Goal: Task Accomplishment & Management: Complete application form

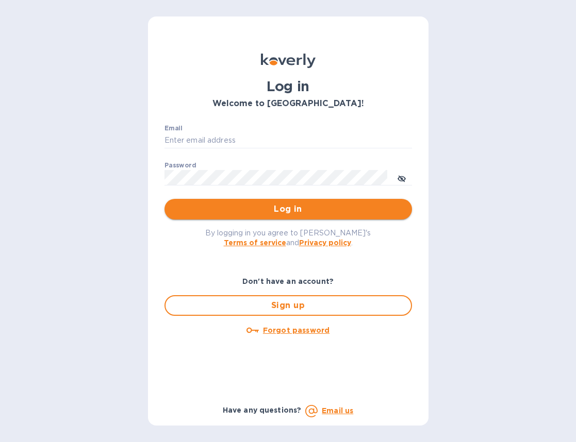
type input "[EMAIL_ADDRESS][DOMAIN_NAME]"
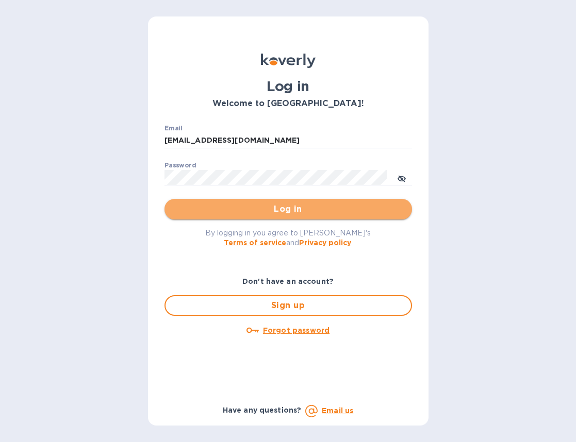
click at [226, 207] on span "Log in" at bounding box center [288, 209] width 231 height 12
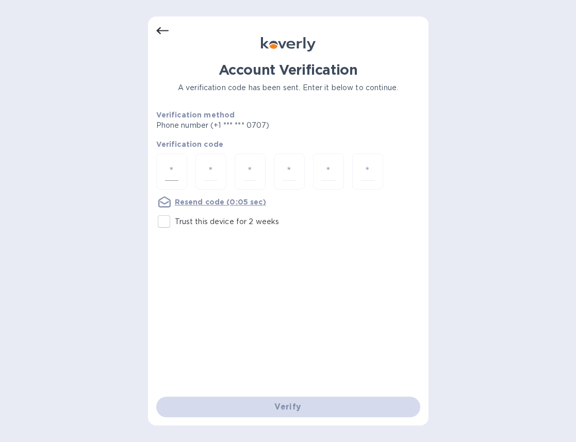
click at [179, 169] on div at bounding box center [171, 172] width 31 height 37
paste input "6"
type input "6"
type input "4"
type input "3"
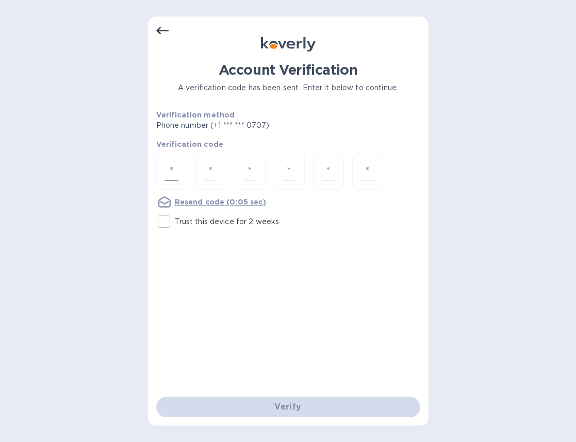
type input "7"
type input "5"
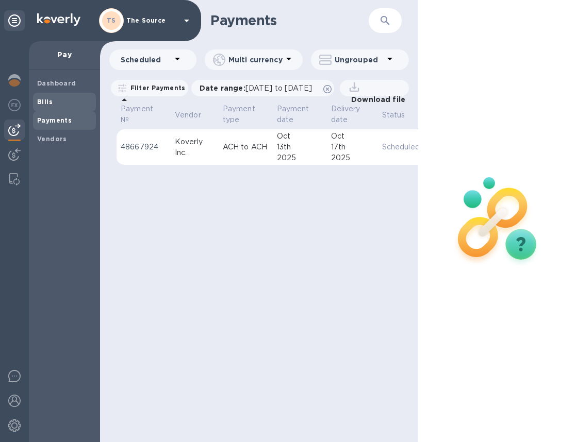
click at [58, 106] on span "Bills" at bounding box center [64, 102] width 55 height 10
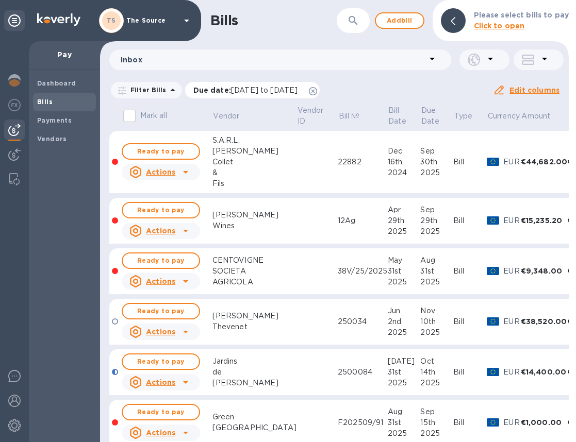
click at [317, 92] on icon at bounding box center [313, 91] width 8 height 8
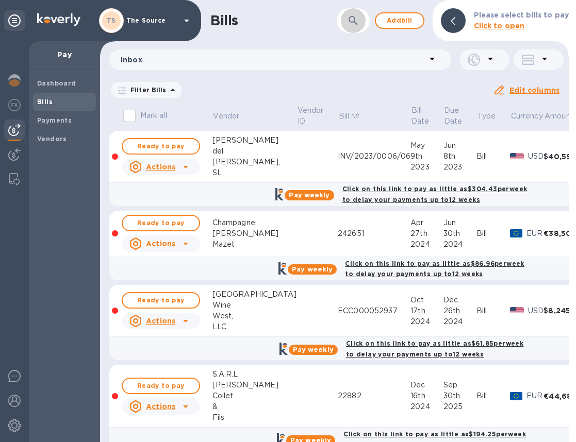
click at [365, 21] on button "button" at bounding box center [353, 20] width 25 height 25
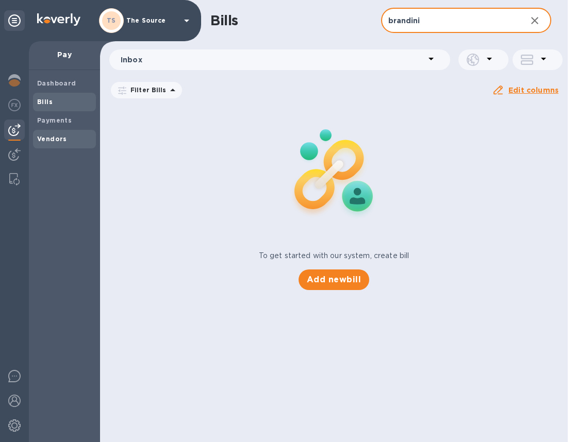
type input "brandini"
click at [62, 136] on b "Vendors" at bounding box center [52, 139] width 30 height 8
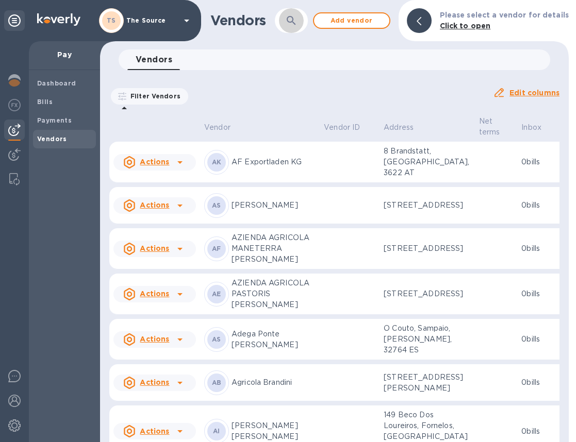
click at [304, 21] on button "button" at bounding box center [291, 20] width 25 height 25
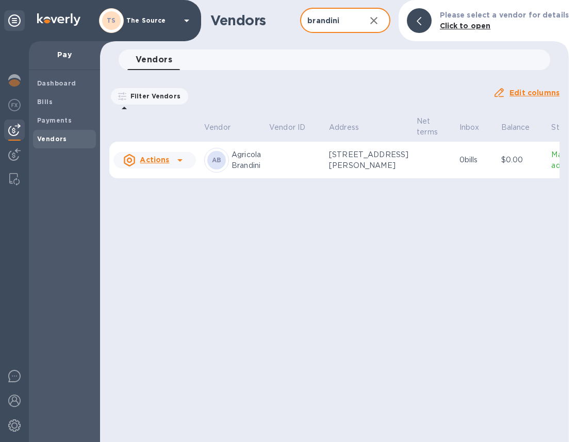
type input "brandini"
click at [293, 163] on td at bounding box center [295, 160] width 60 height 37
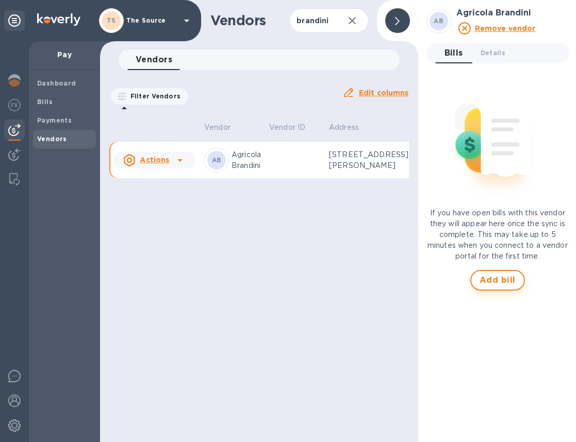
click at [510, 284] on span "Add bill" at bounding box center [498, 280] width 36 height 12
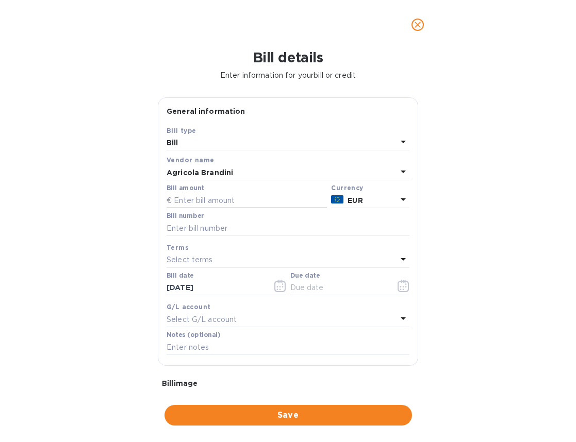
click at [239, 199] on input "text" at bounding box center [247, 200] width 160 height 15
type input "21,894"
click at [277, 288] on icon "button" at bounding box center [280, 286] width 12 height 12
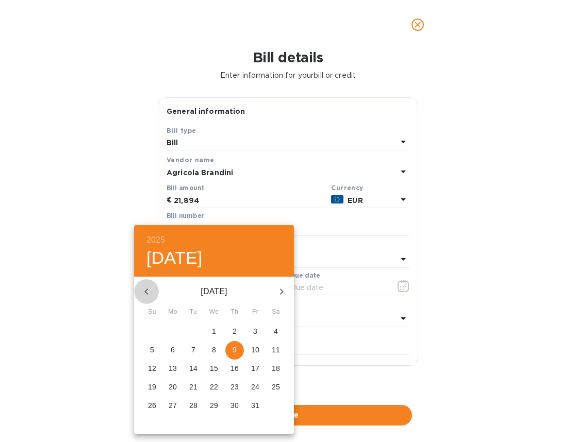
click at [145, 286] on icon "button" at bounding box center [146, 292] width 12 height 12
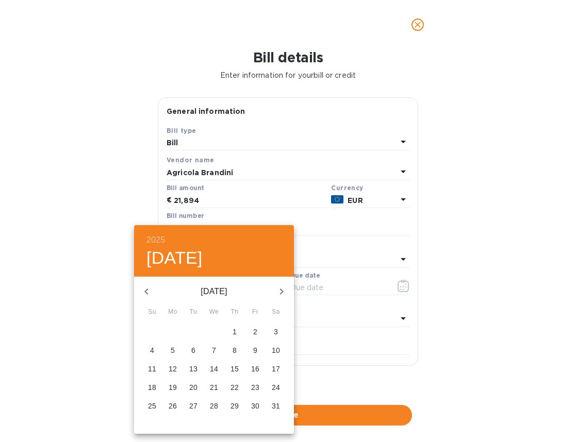
click at [145, 286] on icon "button" at bounding box center [146, 292] width 12 height 12
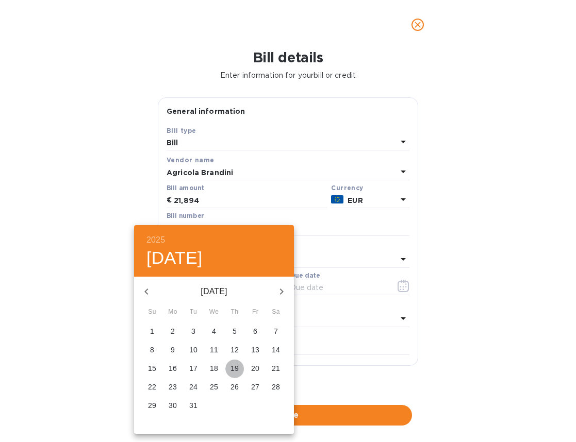
click at [236, 366] on p "19" at bounding box center [235, 369] width 8 height 10
type input "[DATE]"
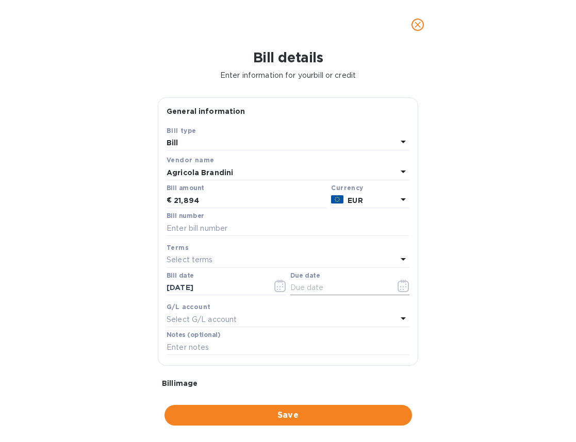
click at [398, 286] on icon "button" at bounding box center [404, 286] width 12 height 12
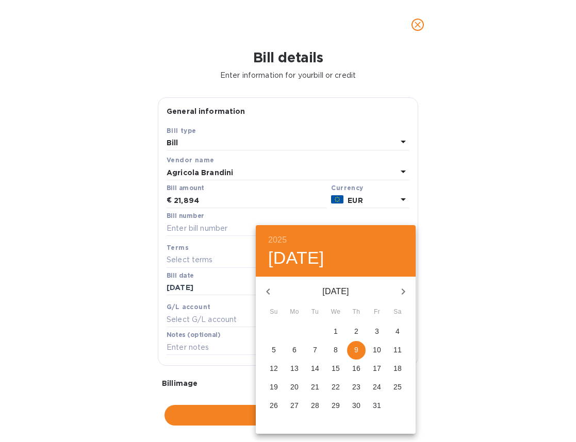
click at [272, 290] on icon "button" at bounding box center [268, 292] width 12 height 12
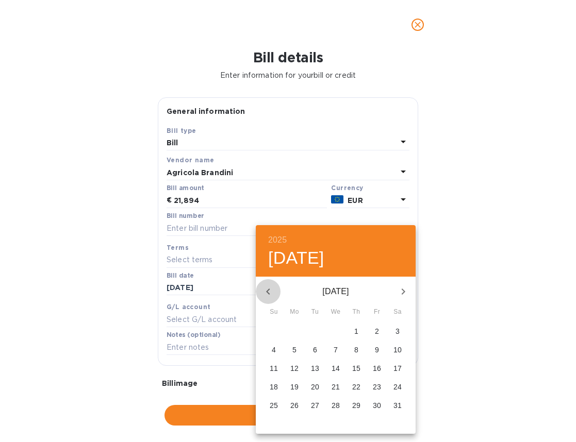
click at [272, 290] on icon "button" at bounding box center [268, 292] width 12 height 12
click at [335, 389] on p "19" at bounding box center [336, 387] width 8 height 10
type input "[DATE]"
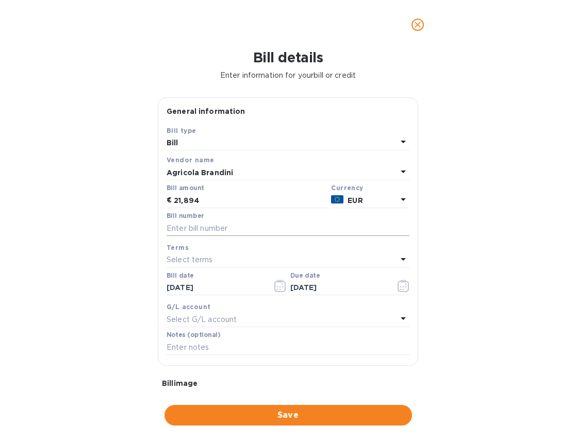
click at [207, 227] on input "text" at bounding box center [288, 228] width 243 height 15
type input "21894"
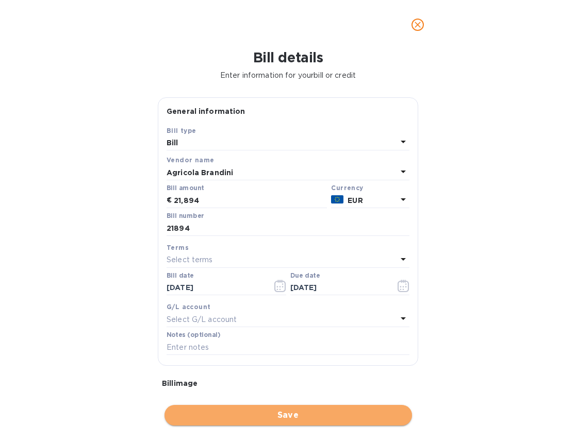
click at [312, 415] on span "Save" at bounding box center [288, 415] width 231 height 12
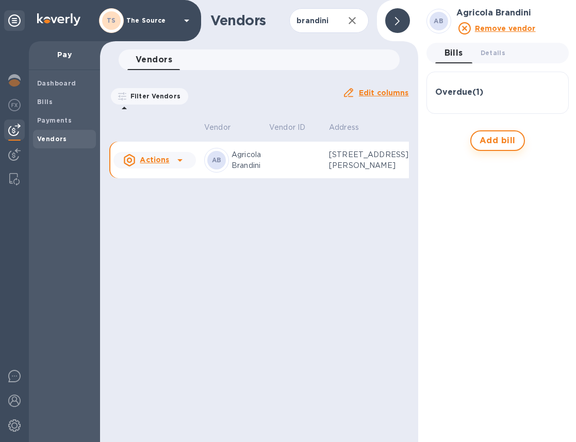
click at [490, 141] on span "Add bill" at bounding box center [498, 141] width 36 height 12
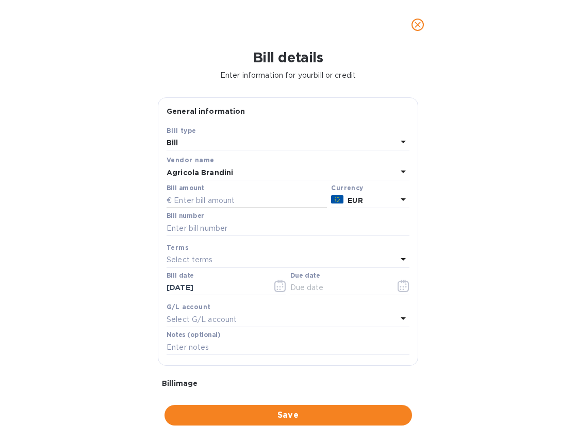
click at [248, 204] on input "text" at bounding box center [247, 200] width 160 height 15
type input "21,004.50"
click at [231, 229] on input "text" at bounding box center [288, 228] width 243 height 15
type input "129"
click at [277, 287] on icon "button" at bounding box center [280, 286] width 12 height 12
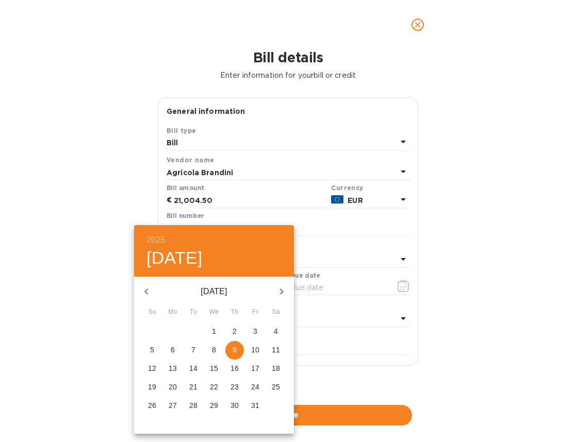
click at [147, 290] on icon "button" at bounding box center [146, 292] width 4 height 6
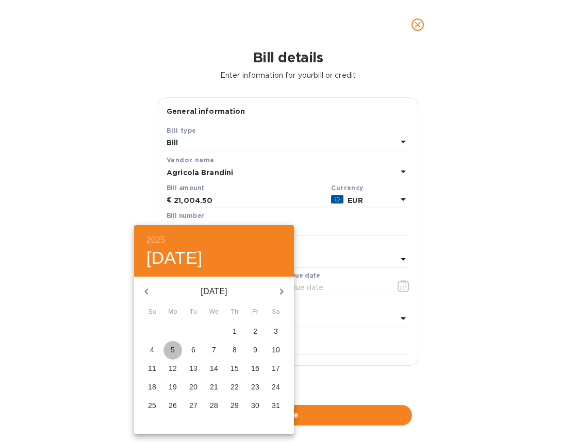
click at [174, 353] on p "5" at bounding box center [173, 350] width 4 height 10
type input "[DATE]"
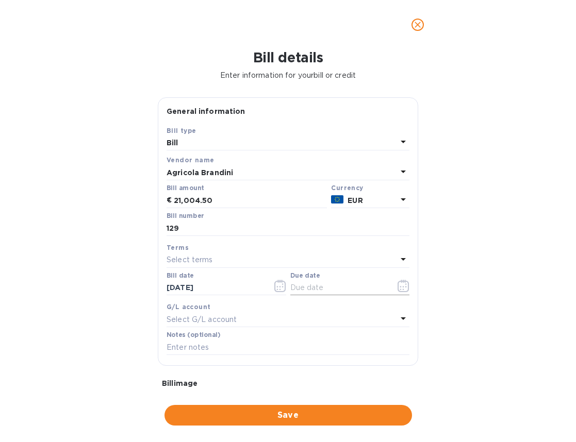
click at [399, 289] on icon "button" at bounding box center [404, 286] width 12 height 12
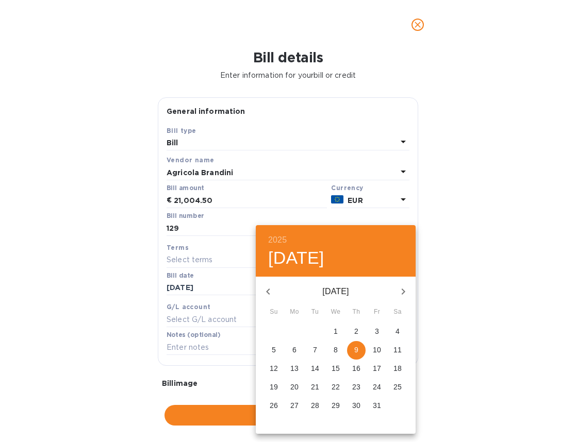
click at [268, 289] on icon "button" at bounding box center [268, 292] width 4 height 6
click at [270, 352] on span "3" at bounding box center [274, 350] width 19 height 10
type input "[DATE]"
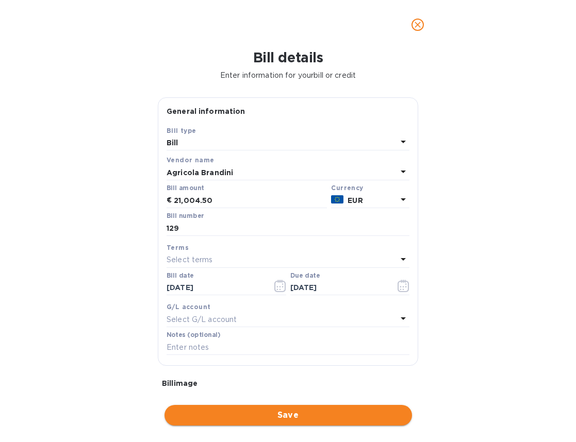
click at [258, 412] on span "Save" at bounding box center [288, 415] width 231 height 12
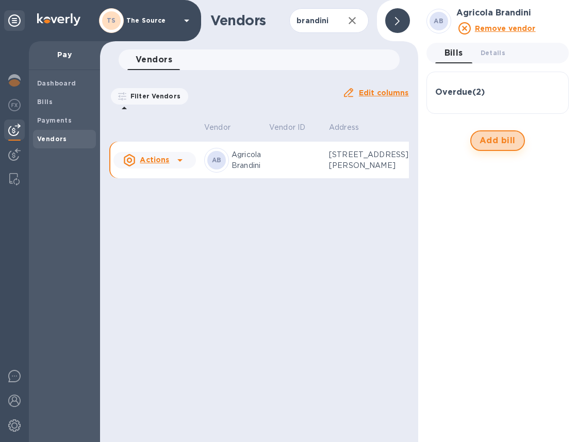
click at [502, 146] on span "Add bill" at bounding box center [498, 141] width 36 height 12
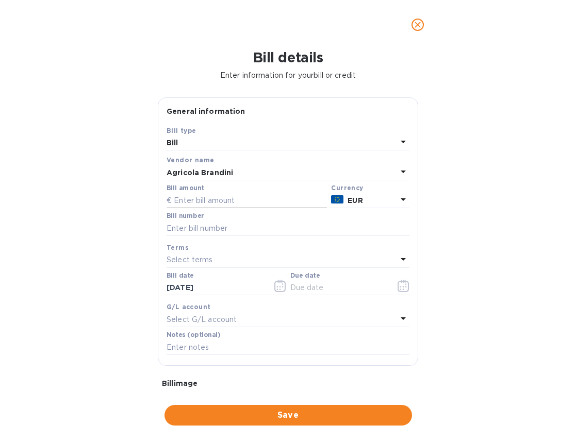
click at [277, 203] on input "text" at bounding box center [247, 200] width 160 height 15
type input "26,334"
click at [250, 228] on input "text" at bounding box center [288, 228] width 243 height 15
type input "130"
click at [282, 285] on icon "button" at bounding box center [283, 285] width 2 height 2
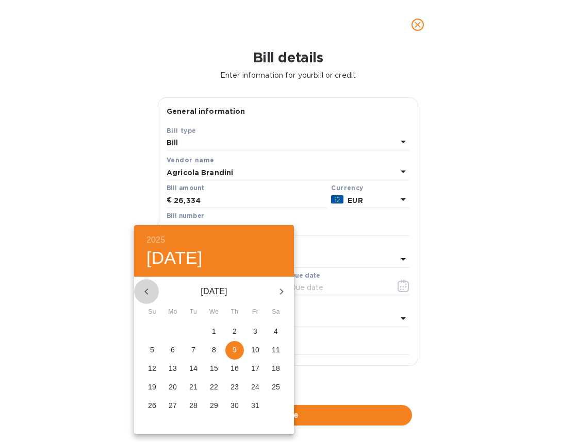
click at [147, 290] on icon "button" at bounding box center [146, 292] width 12 height 12
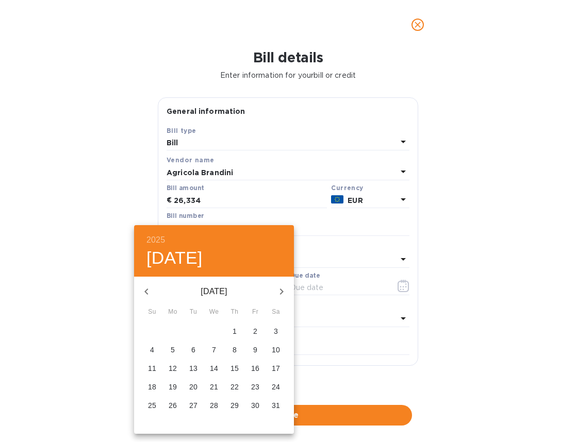
click at [175, 348] on span "5" at bounding box center [172, 350] width 19 height 10
type input "[DATE]"
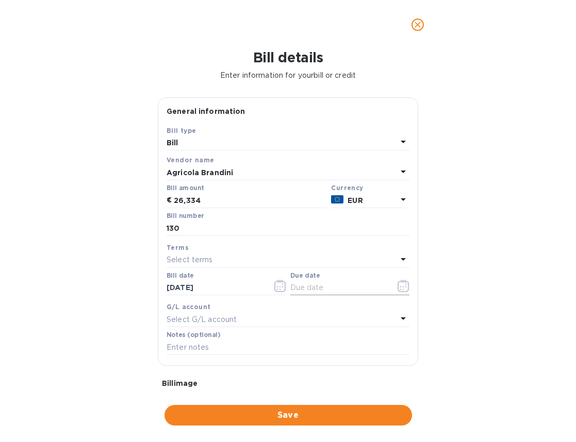
click at [399, 287] on icon "button" at bounding box center [404, 286] width 12 height 12
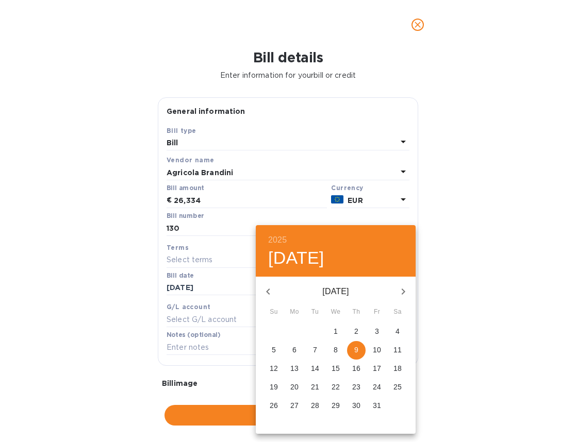
click at [265, 294] on icon "button" at bounding box center [268, 292] width 12 height 12
click at [276, 349] on span "3" at bounding box center [274, 350] width 19 height 10
type input "[DATE]"
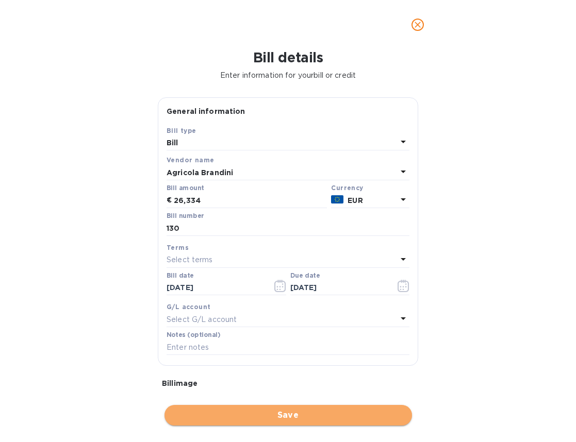
click at [284, 409] on span "Save" at bounding box center [288, 415] width 231 height 12
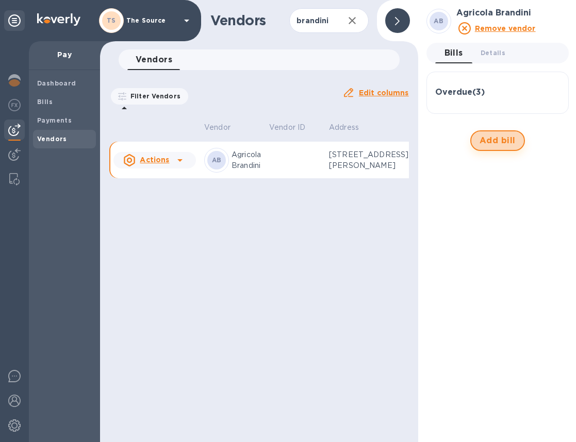
click at [494, 138] on span "Add bill" at bounding box center [498, 141] width 36 height 12
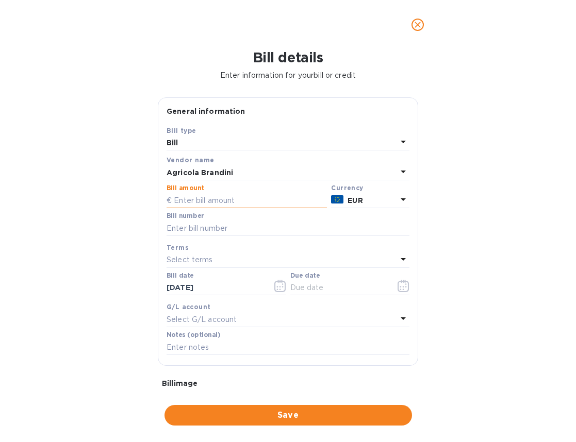
click at [224, 205] on input "text" at bounding box center [247, 200] width 160 height 15
type input "17,100"
click at [226, 233] on input "text" at bounding box center [288, 228] width 243 height 15
type input "235"
click at [276, 287] on icon "button" at bounding box center [280, 286] width 12 height 12
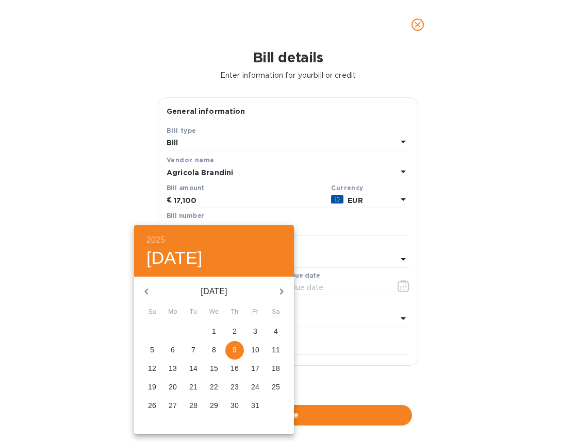
click at [148, 292] on icon "button" at bounding box center [146, 292] width 12 height 12
click at [215, 384] on p "23" at bounding box center [214, 387] width 8 height 10
type input "[DATE]"
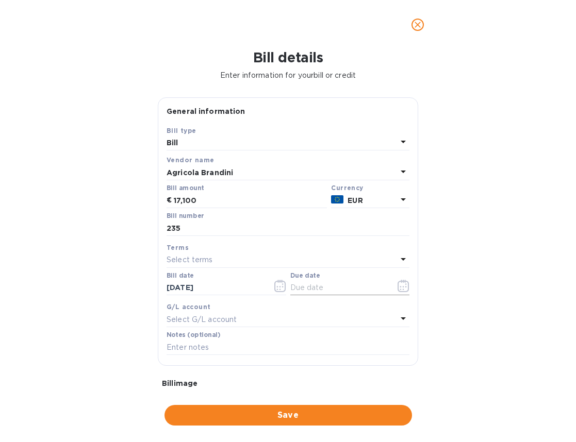
click at [401, 290] on icon "button" at bounding box center [404, 286] width 12 height 12
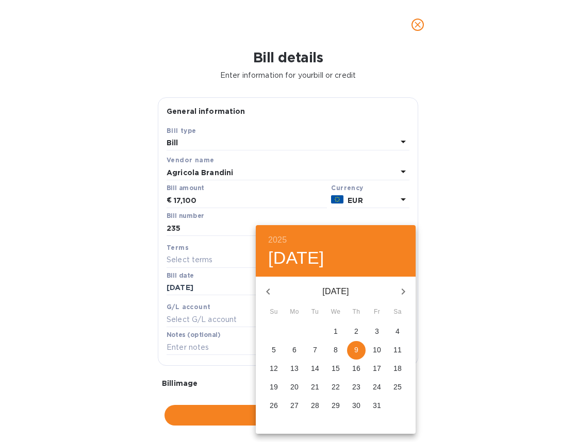
click at [315, 386] on p "21" at bounding box center [315, 387] width 8 height 10
type input "[DATE]"
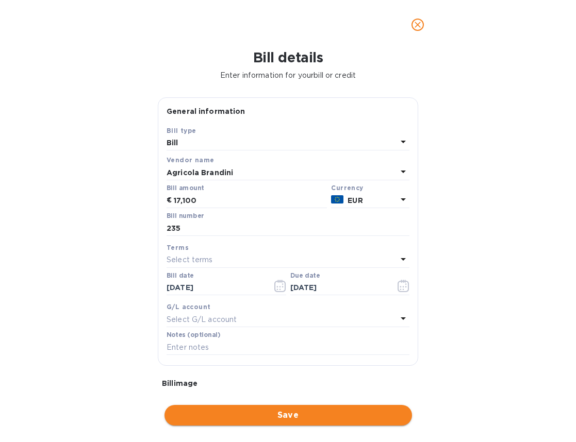
click at [248, 414] on span "Save" at bounding box center [288, 415] width 231 height 12
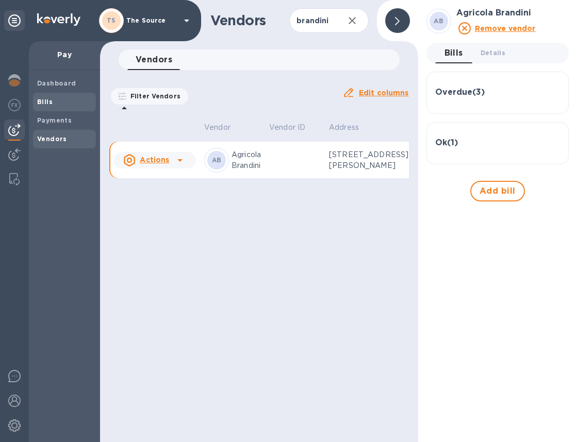
click at [47, 106] on span "Bills" at bounding box center [44, 102] width 15 height 10
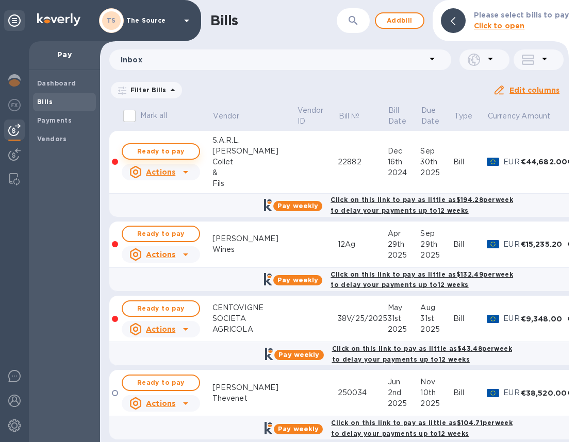
click at [176, 153] on span "Ready to pay" at bounding box center [161, 151] width 60 height 12
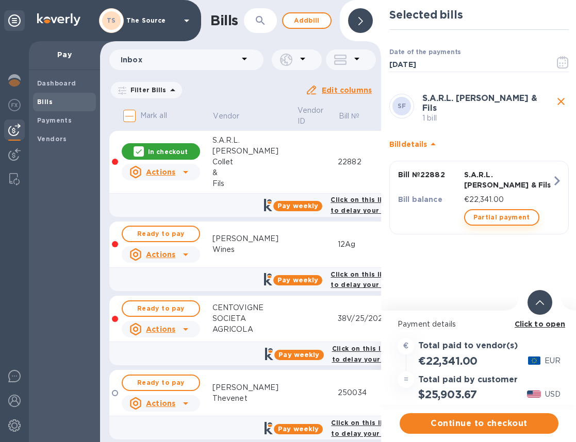
click at [502, 213] on span "Partial payment" at bounding box center [501, 217] width 57 height 12
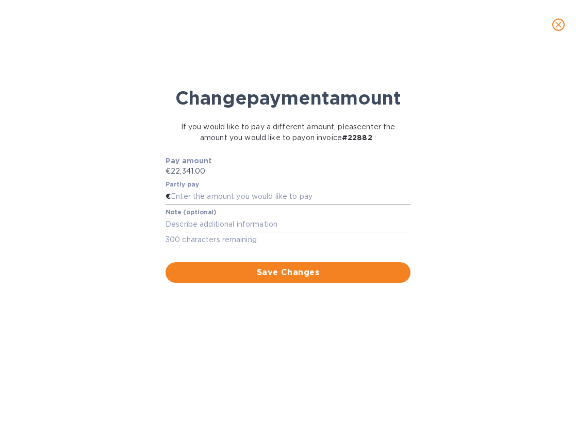
click at [227, 205] on input "text" at bounding box center [291, 196] width 240 height 15
type input "10,000"
click at [263, 279] on span "Save Changes" at bounding box center [288, 273] width 228 height 12
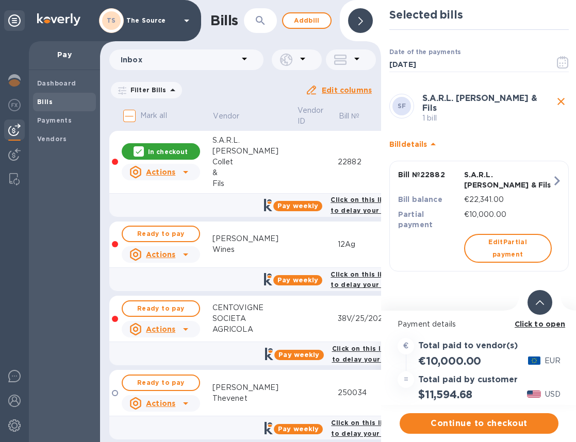
click at [535, 300] on div at bounding box center [540, 302] width 25 height 25
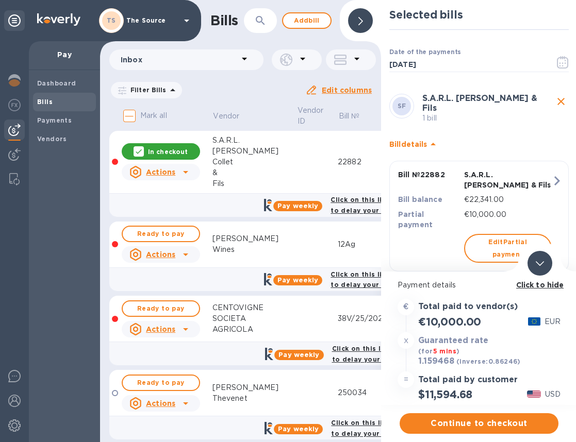
click at [560, 99] on icon "close" at bounding box center [561, 101] width 12 height 12
